Goal: Transaction & Acquisition: Download file/media

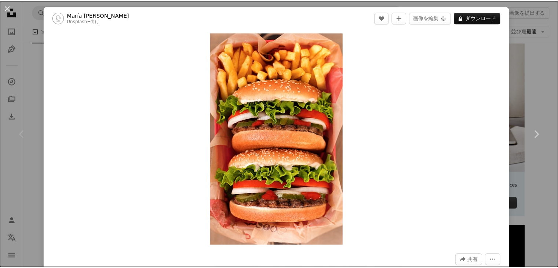
scroll to position [82, 0]
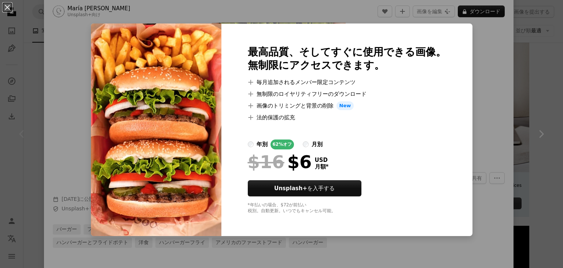
click at [472, 92] on div "An X shape 最高品質、そしてすぐに使用できる画像。 無制限にアクセスできます。 A plus sign 毎月追加されるメンバー限定コンテンツ A p…" at bounding box center [281, 134] width 563 height 268
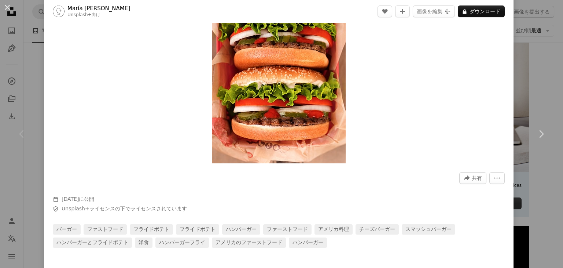
click at [532, 92] on div "An X shape Chevron left Chevron right María Sainz Cabezalí Unsplash+ 向け A heart…" at bounding box center [281, 134] width 563 height 268
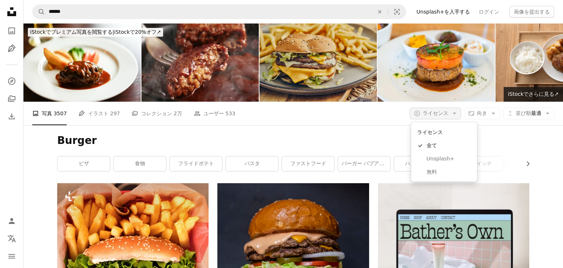
click at [444, 114] on button "A copyright icon © ライセンス Arrow down" at bounding box center [435, 113] width 51 height 12
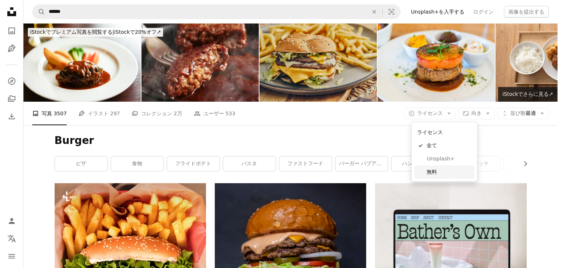
click at [434, 173] on span "無料" at bounding box center [449, 171] width 45 height 7
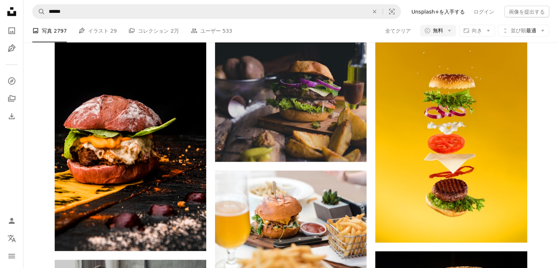
scroll to position [1692, 0]
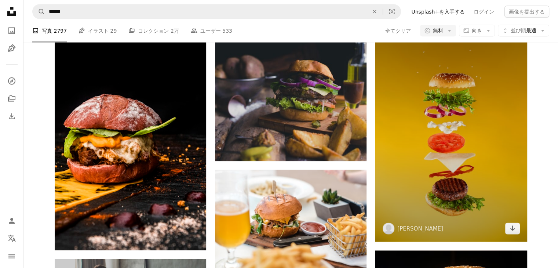
click at [415, 135] on img at bounding box center [450, 127] width 151 height 227
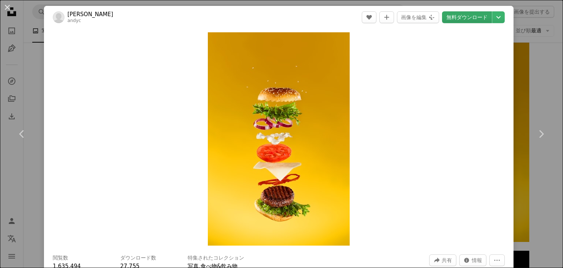
click at [461, 12] on link "無料ダウンロード" at bounding box center [467, 17] width 50 height 12
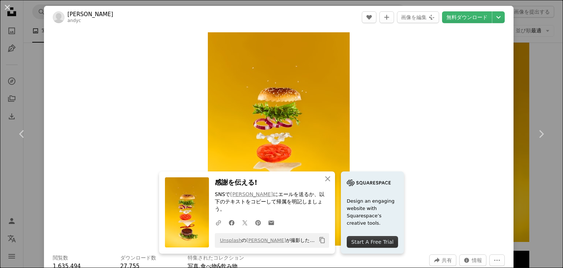
drag, startPoint x: 537, startPoint y: 57, endPoint x: 532, endPoint y: 62, distance: 6.8
click at [537, 57] on div "An X shape Chevron left Chevron right An X shape 閉じる 感謝を伝える! SNSで [PERSON_NAME]…" at bounding box center [281, 134] width 563 height 268
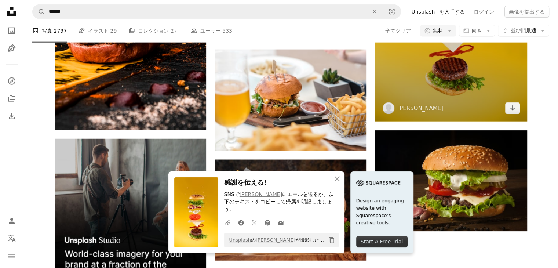
scroll to position [1883, 0]
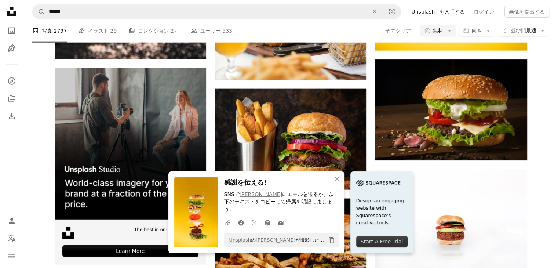
click at [541, 107] on div "A heart A plus sign [PERSON_NAME] 案件受付中 A checkmark inside of a circle Arrow po…" at bounding box center [290, 226] width 534 height 3852
click at [333, 183] on icon "An X shape" at bounding box center [337, 178] width 9 height 9
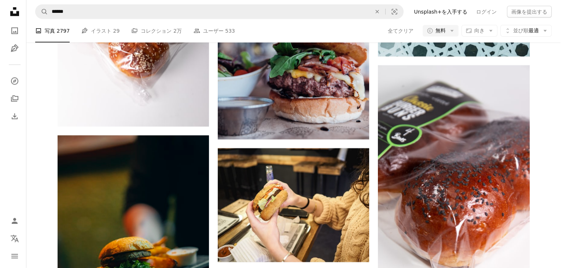
scroll to position [38509, 0]
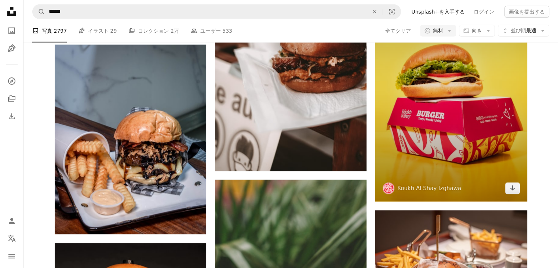
click at [436, 127] on img at bounding box center [450, 87] width 151 height 227
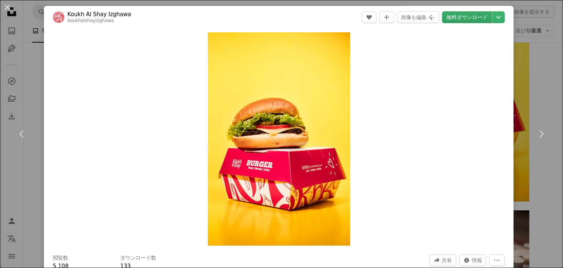
click at [472, 23] on link "無料ダウンロード" at bounding box center [467, 17] width 50 height 12
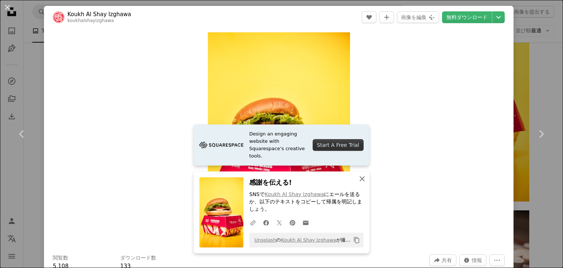
click at [360, 183] on icon "An X shape" at bounding box center [362, 178] width 9 height 9
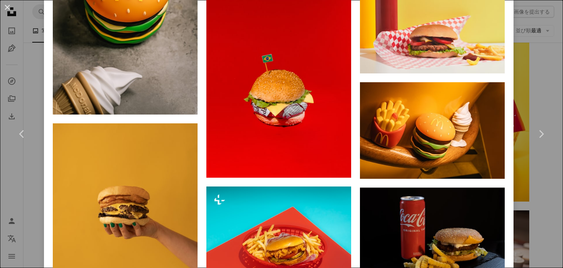
scroll to position [1929, 0]
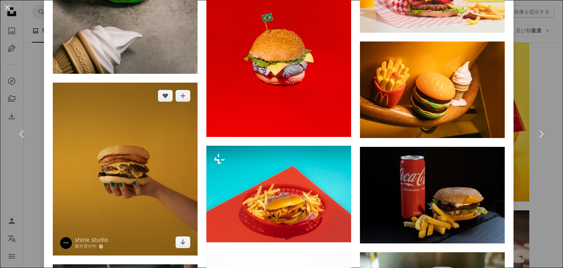
click at [183, 197] on img at bounding box center [125, 169] width 145 height 173
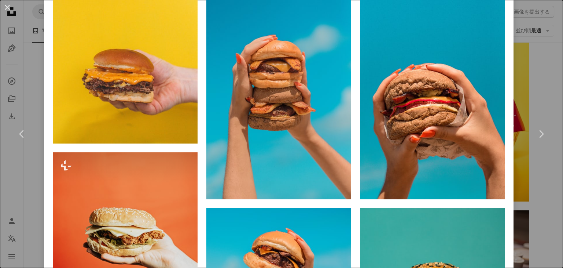
scroll to position [496, 0]
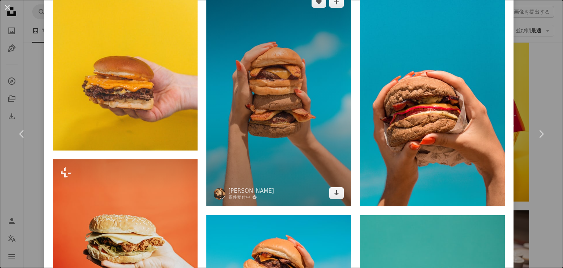
click at [320, 44] on img at bounding box center [278, 97] width 145 height 217
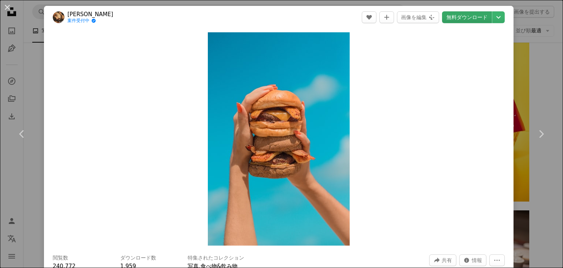
click at [457, 18] on link "無料ダウンロード" at bounding box center [467, 17] width 50 height 12
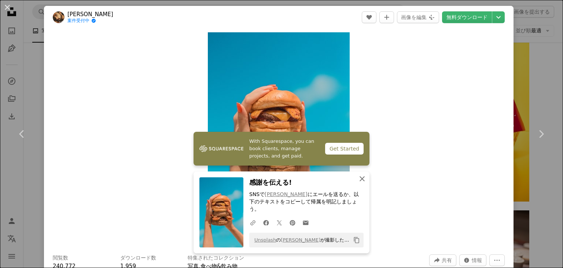
click at [360, 182] on icon "An X shape" at bounding box center [362, 178] width 9 height 9
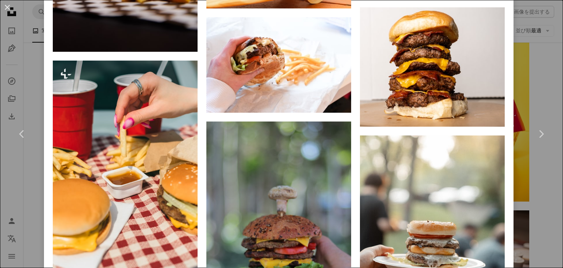
scroll to position [6532, 0]
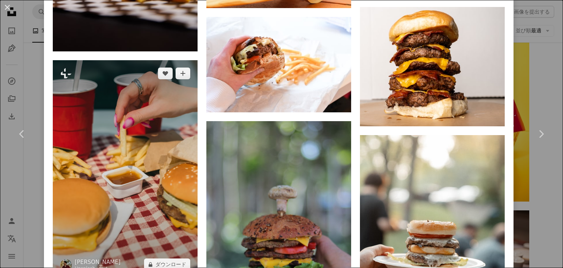
click at [179, 147] on img at bounding box center [125, 168] width 145 height 217
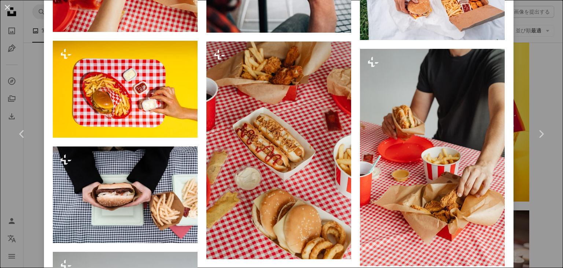
scroll to position [3083, 0]
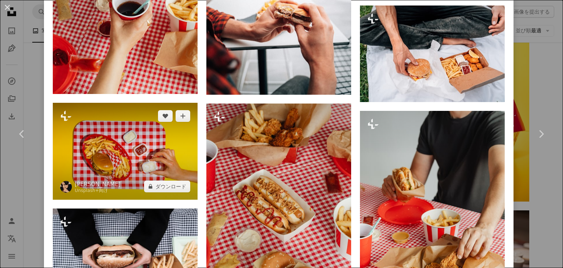
click at [94, 123] on img at bounding box center [125, 151] width 145 height 96
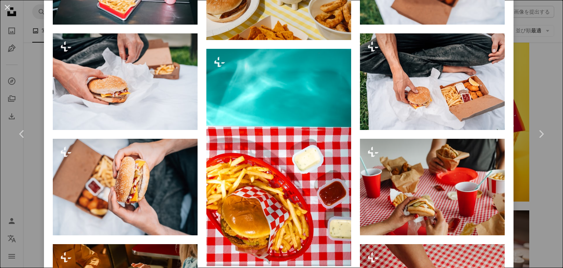
scroll to position [1799, 0]
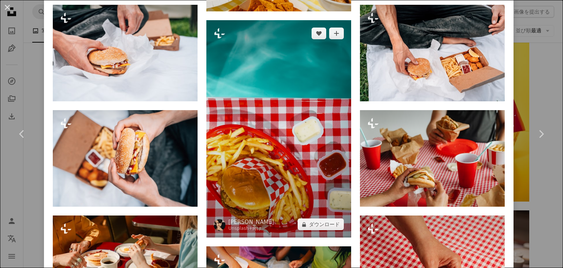
click at [270, 57] on img at bounding box center [278, 128] width 145 height 217
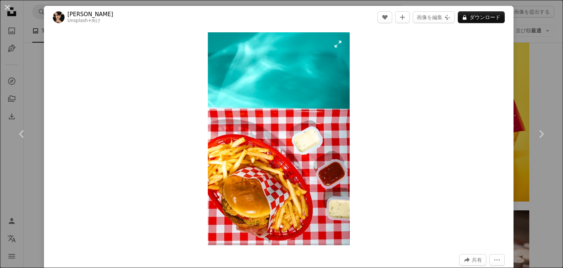
click at [285, 217] on img "この画像でズームインする" at bounding box center [279, 138] width 142 height 213
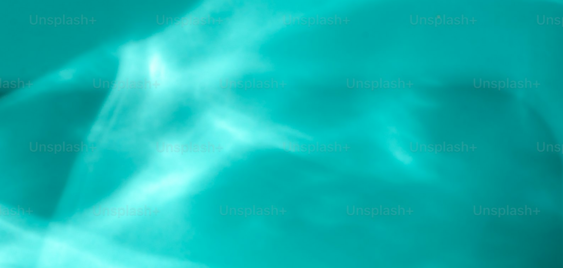
scroll to position [280, 0]
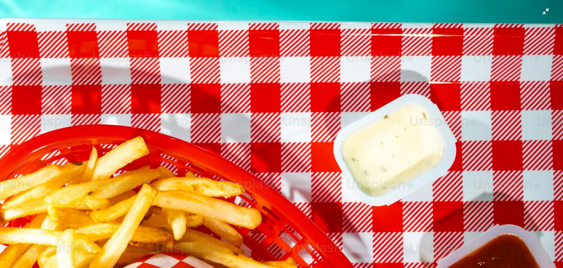
click at [542, 8] on img "この画像でズームアウトする" at bounding box center [282, 142] width 564 height 846
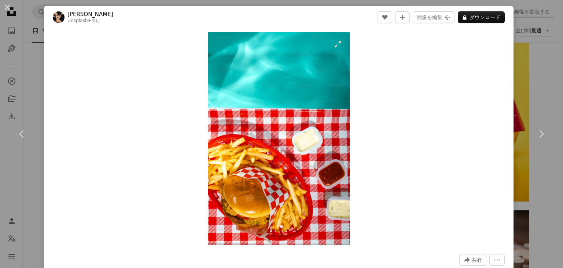
click at [337, 47] on img "この画像でズームインする" at bounding box center [279, 138] width 142 height 213
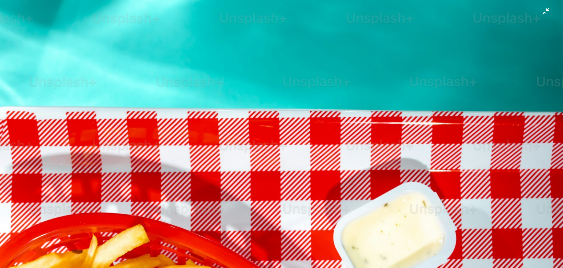
scroll to position [191, 0]
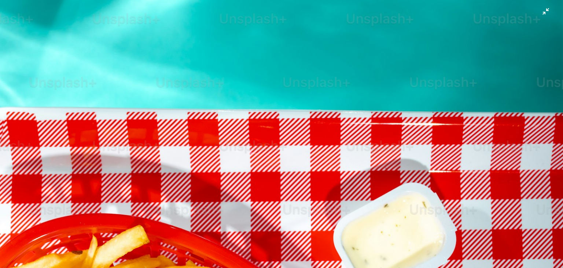
click at [538, 15] on img "この画像でズームアウトする" at bounding box center [282, 231] width 564 height 846
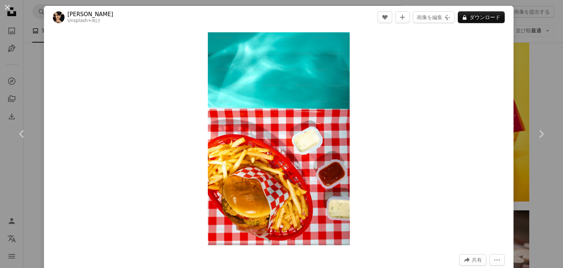
click at [537, 81] on div "An X shape Chevron left Chevron right [PERSON_NAME] Unsplash+ 向け A heart A plus…" at bounding box center [281, 134] width 563 height 268
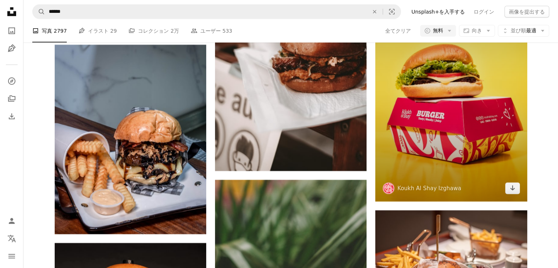
click at [450, 161] on img at bounding box center [450, 87] width 151 height 227
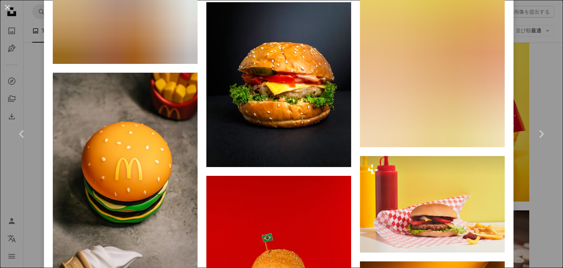
scroll to position [1717, 0]
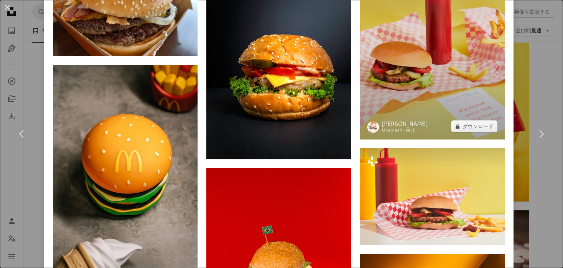
click at [419, 100] on img at bounding box center [432, 30] width 145 height 217
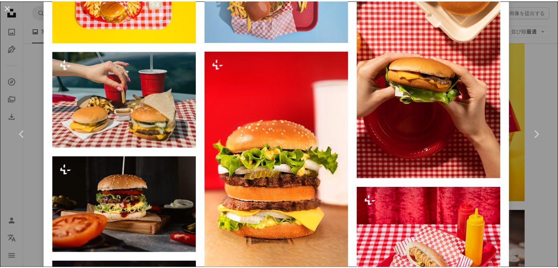
scroll to position [910, 0]
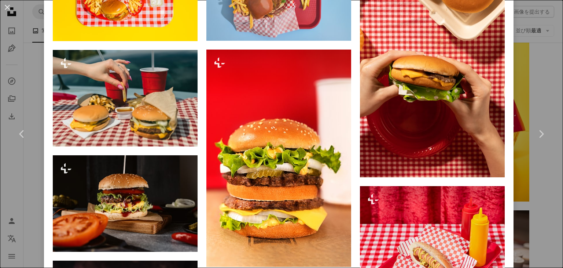
click at [536, 93] on div "An X shape Chevron left Chevron right [PERSON_NAME] Unsplash+ 向け A heart A plus…" at bounding box center [281, 134] width 563 height 268
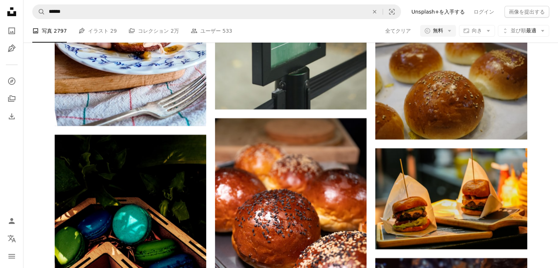
scroll to position [39011, 0]
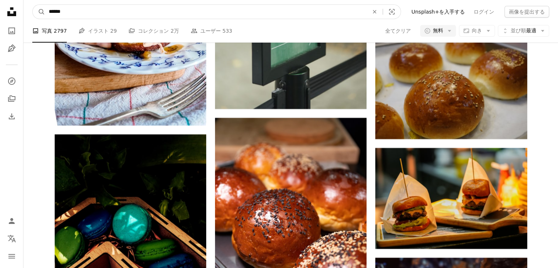
click at [118, 11] on input "******" at bounding box center [205, 12] width 321 height 14
type input "**********"
click button "A magnifying glass" at bounding box center [39, 12] width 12 height 14
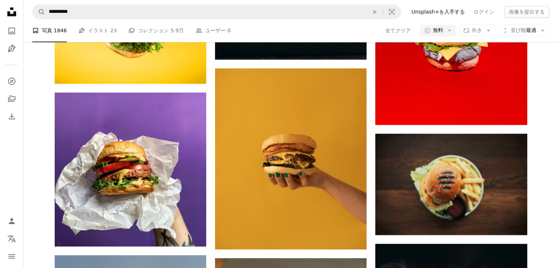
scroll to position [899, 0]
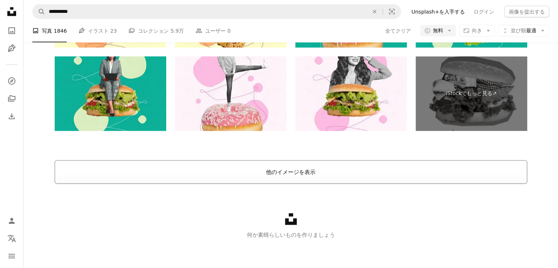
click at [175, 175] on button "他のイメージを表示" at bounding box center [291, 171] width 472 height 23
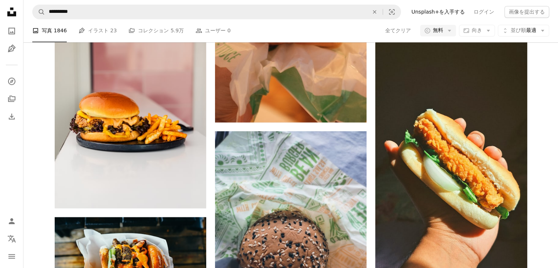
scroll to position [12504, 0]
